Goal: Task Accomplishment & Management: Manage account settings

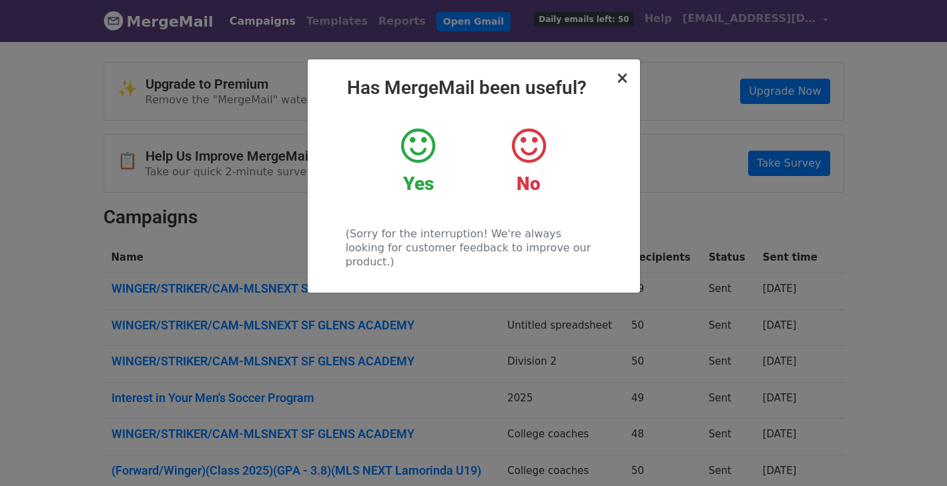
click at [625, 81] on span "×" at bounding box center [621, 78] width 13 height 19
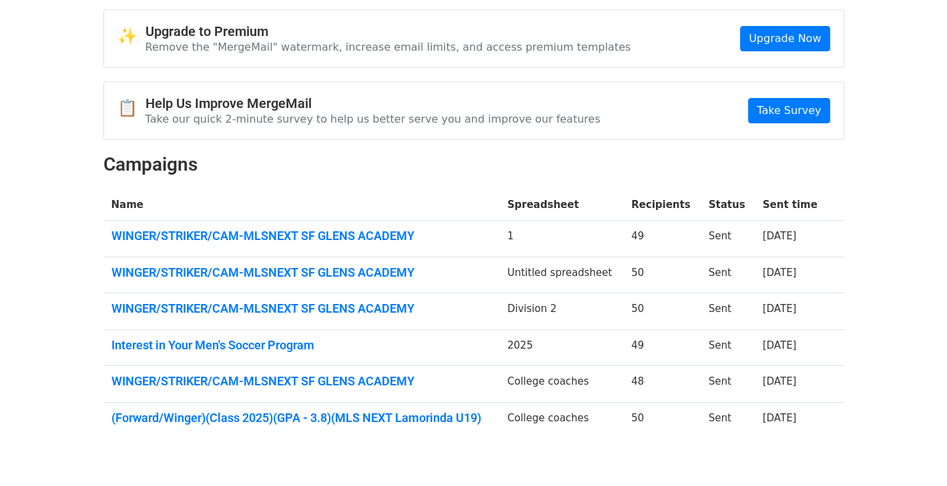
scroll to position [59, 0]
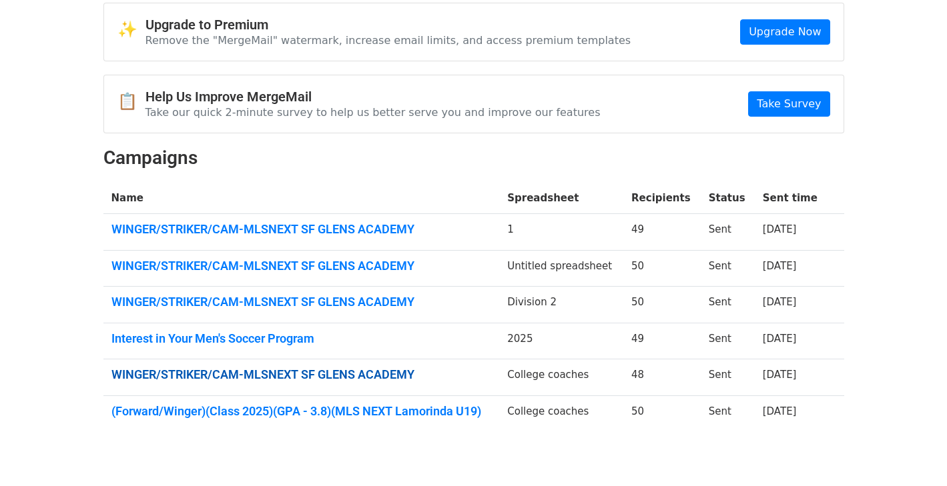
click at [300, 370] on link "WINGER/STRIKER/CAM-MLSNEXT SF GLENS ACADEMY" at bounding box center [301, 375] width 380 height 15
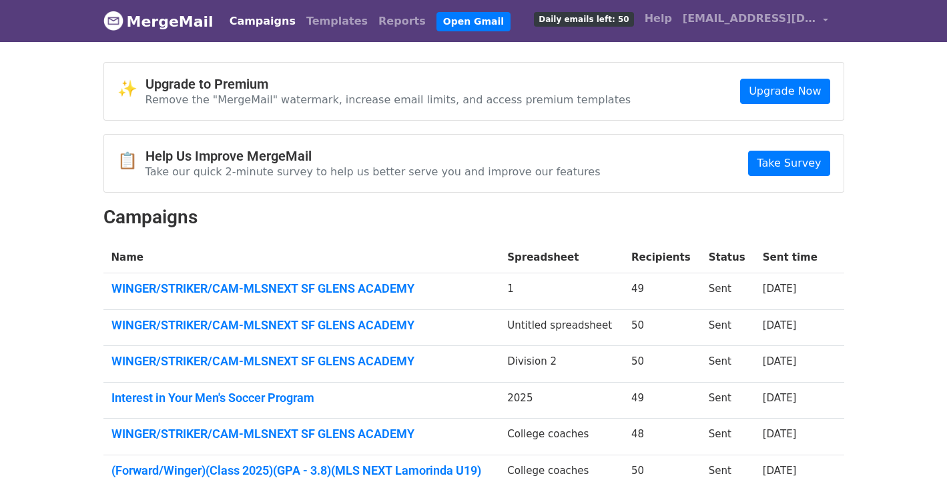
scroll to position [0, 0]
click at [436, 21] on link "Open Gmail" at bounding box center [473, 21] width 74 height 19
click at [318, 290] on link "WINGER/STRIKER/CAM-MLSNEXT SF GLENS ACADEMY" at bounding box center [301, 289] width 380 height 15
click at [436, 24] on link "Open Gmail" at bounding box center [473, 21] width 74 height 19
click at [757, 24] on span "[EMAIL_ADDRESS][DOMAIN_NAME]" at bounding box center [748, 19] width 133 height 16
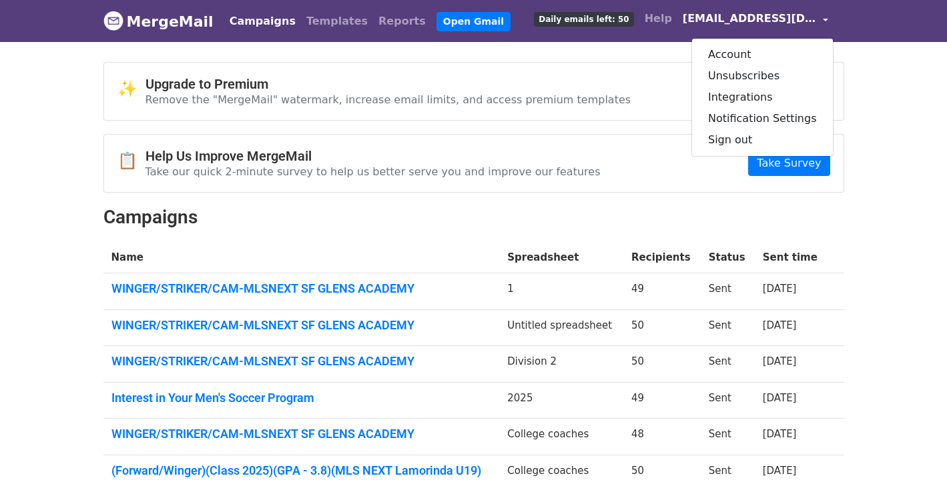
click at [753, 23] on span "[EMAIL_ADDRESS][DOMAIN_NAME]" at bounding box center [748, 19] width 133 height 16
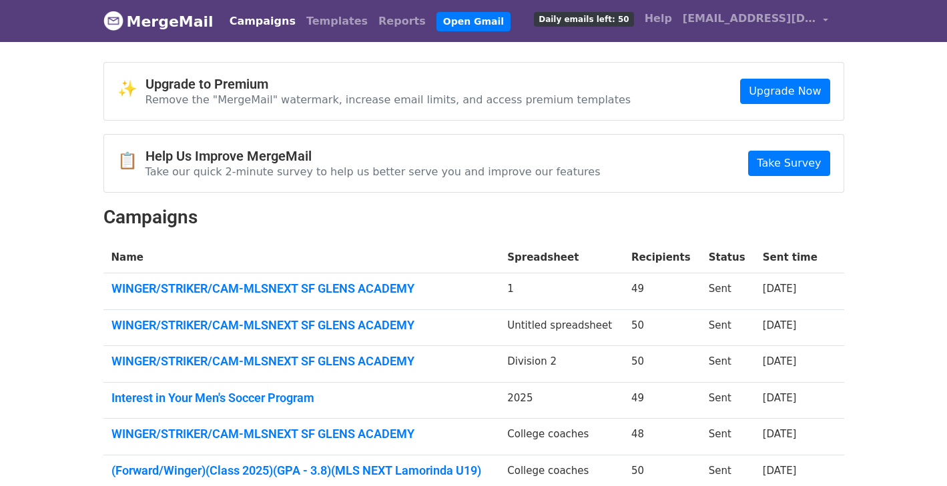
click at [478, 33] on div "Campaigns Templates Reports Open Gmail Daily emails left: 50 Help jaimeorozco75…" at bounding box center [525, 20] width 616 height 31
click at [440, 25] on link "Open Gmail" at bounding box center [473, 21] width 74 height 19
click at [260, 285] on link "WINGER/STRIKER/CAM-MLSNEXT SF GLENS ACADEMY" at bounding box center [301, 289] width 380 height 15
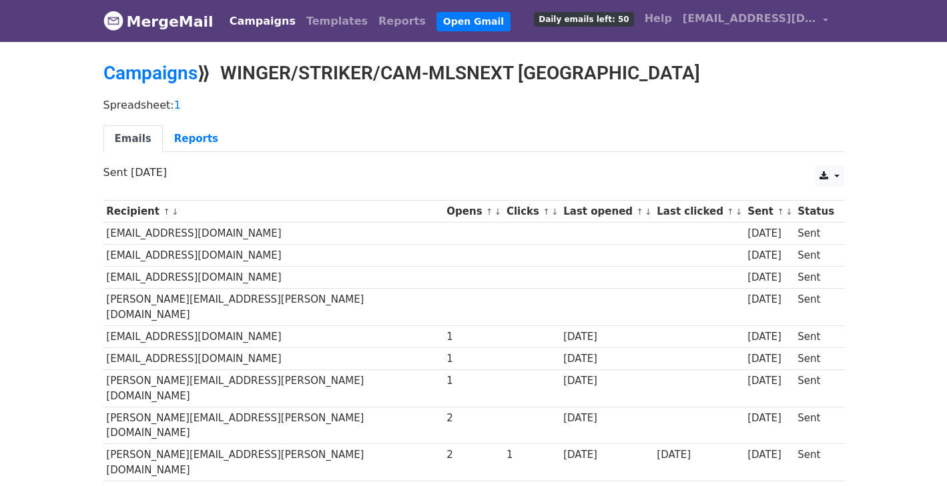
drag, startPoint x: 227, startPoint y: 71, endPoint x: 727, endPoint y: 78, distance: 499.7
click at [727, 78] on h2 "Campaigns ⟫ WINGER/STRIKER/CAM-MLSNEXT SF GLENS ACADEMY" at bounding box center [473, 73] width 741 height 23
copy h2 "WINGER/STRIKER/CAM-MLSNEXT SF GLENS ACADEMY"
